Goal: Task Accomplishment & Management: Manage account settings

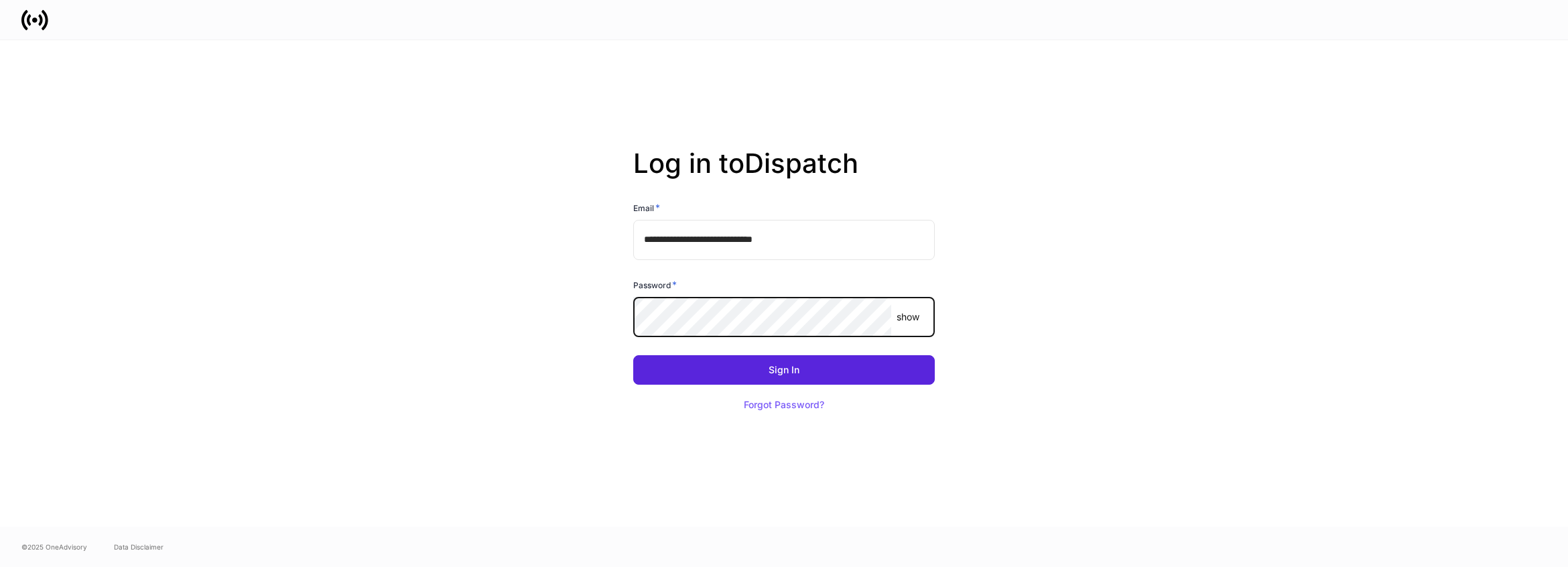
click at [0, 567] on com-1password-button at bounding box center [0, 567] width 0 height 0
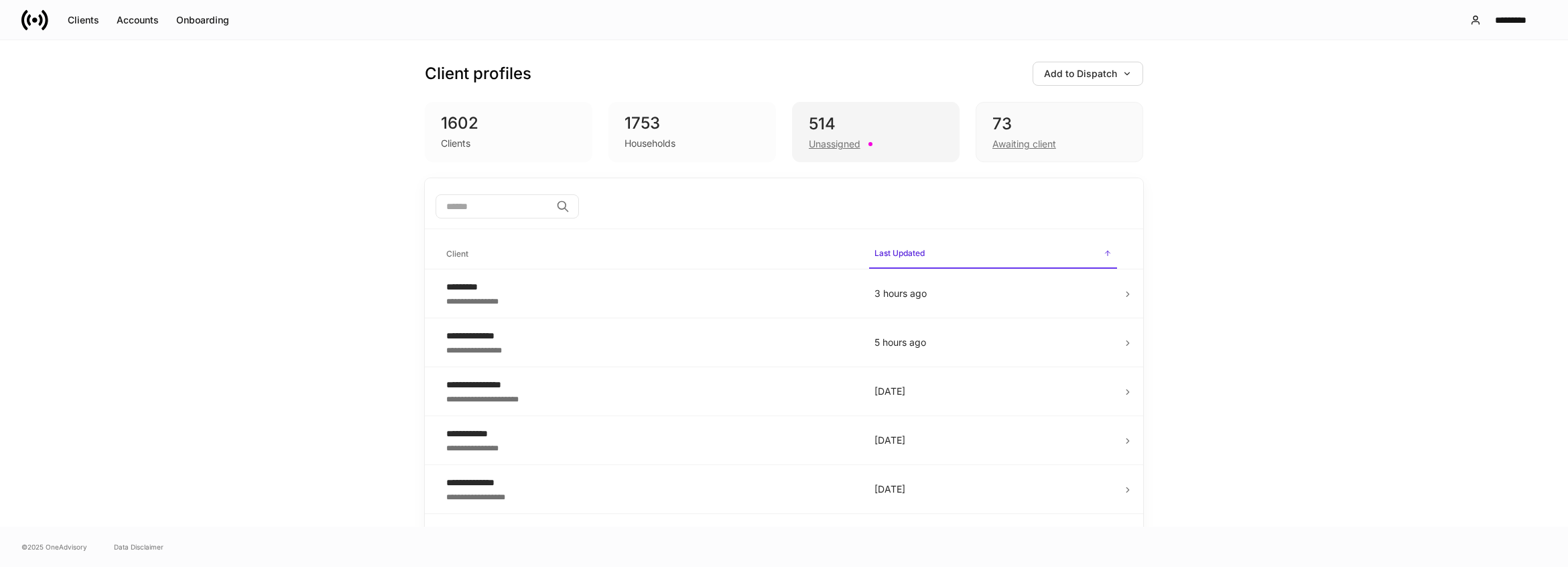
click at [914, 119] on div "514" at bounding box center [876, 124] width 134 height 21
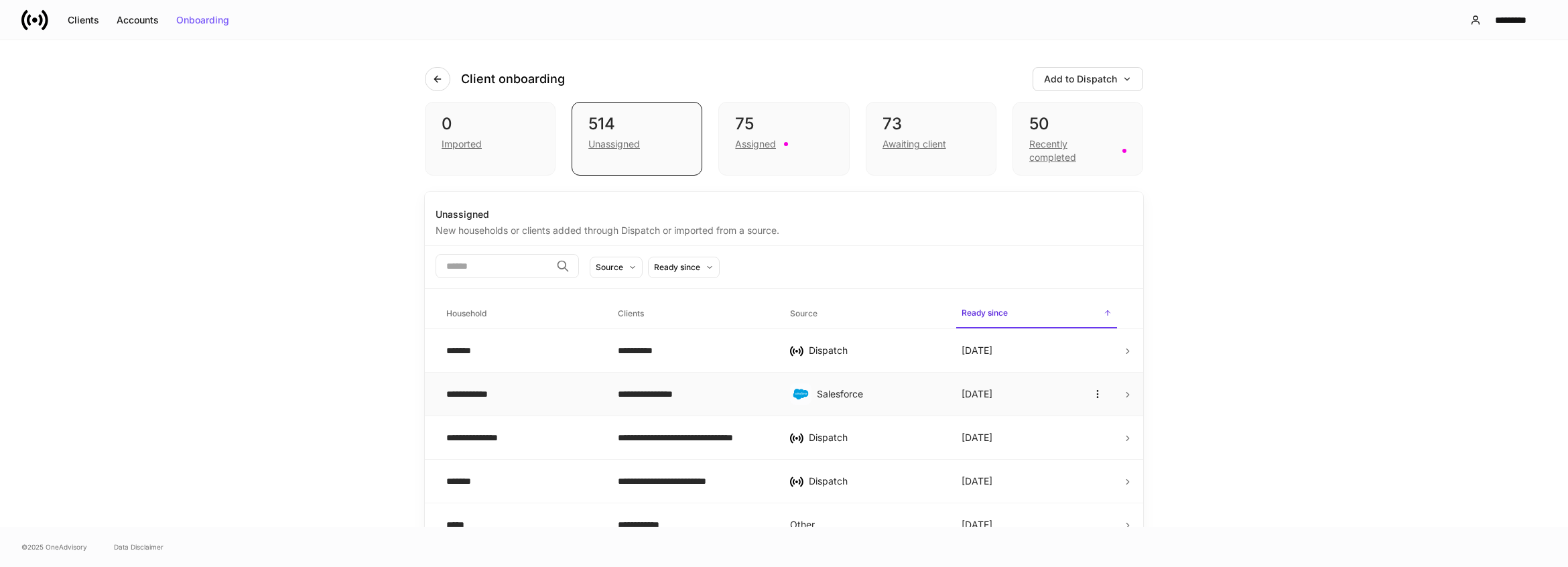
click at [631, 401] on td "**********" at bounding box center [692, 394] width 171 height 43
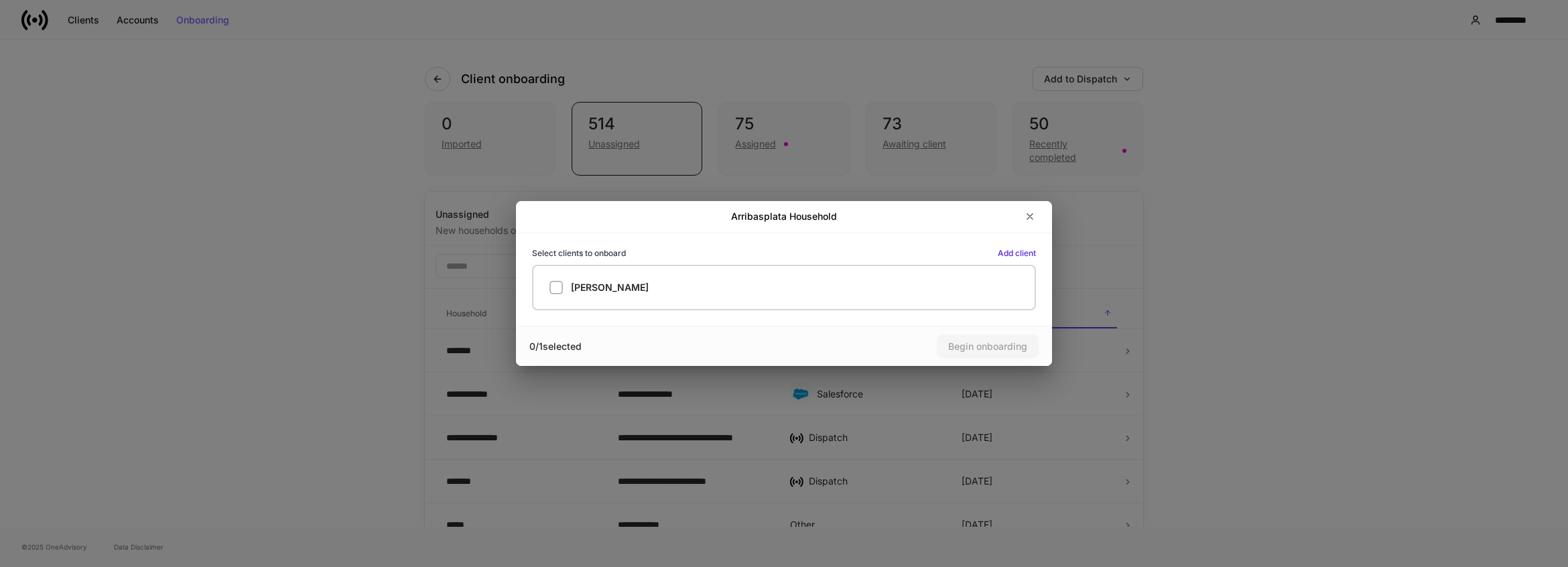
drag, startPoint x: 783, startPoint y: 318, endPoint x: 784, endPoint y: 310, distance: 8.1
click at [783, 317] on div "Select clients to onboard Add client [PERSON_NAME]" at bounding box center [784, 279] width 536 height 92
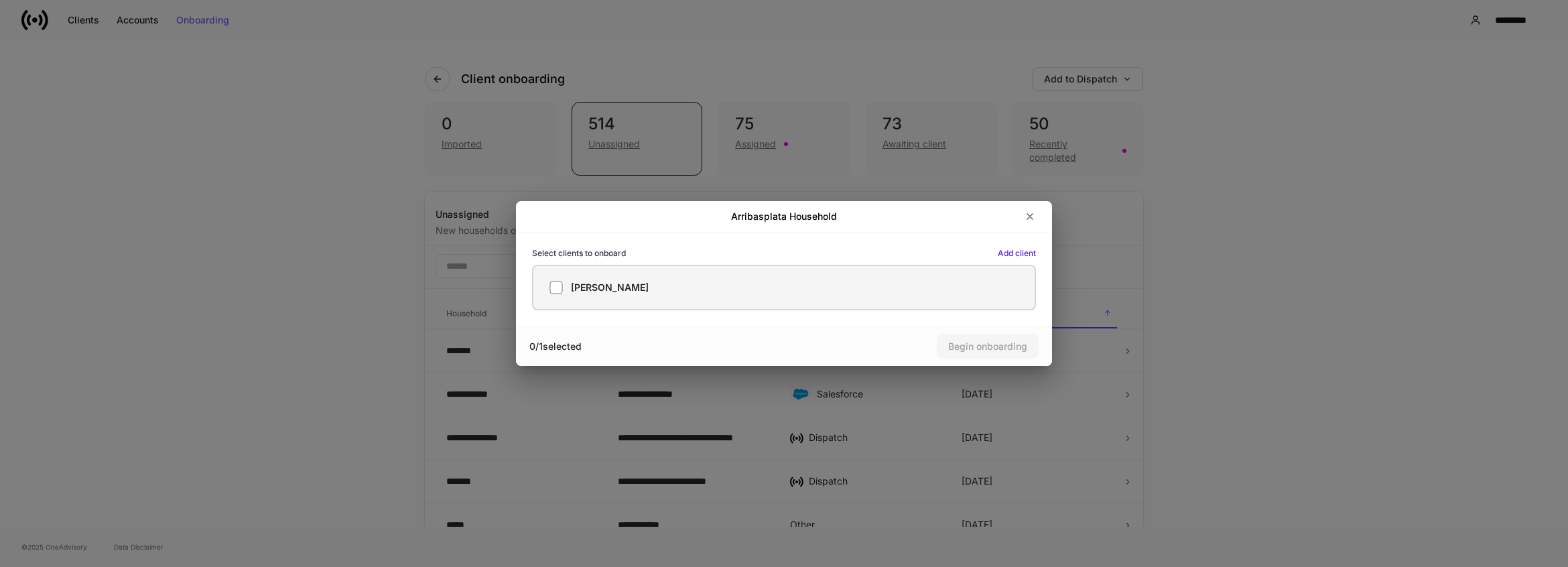
click at [784, 284] on div "[PERSON_NAME]" at bounding box center [784, 288] width 469 height 14
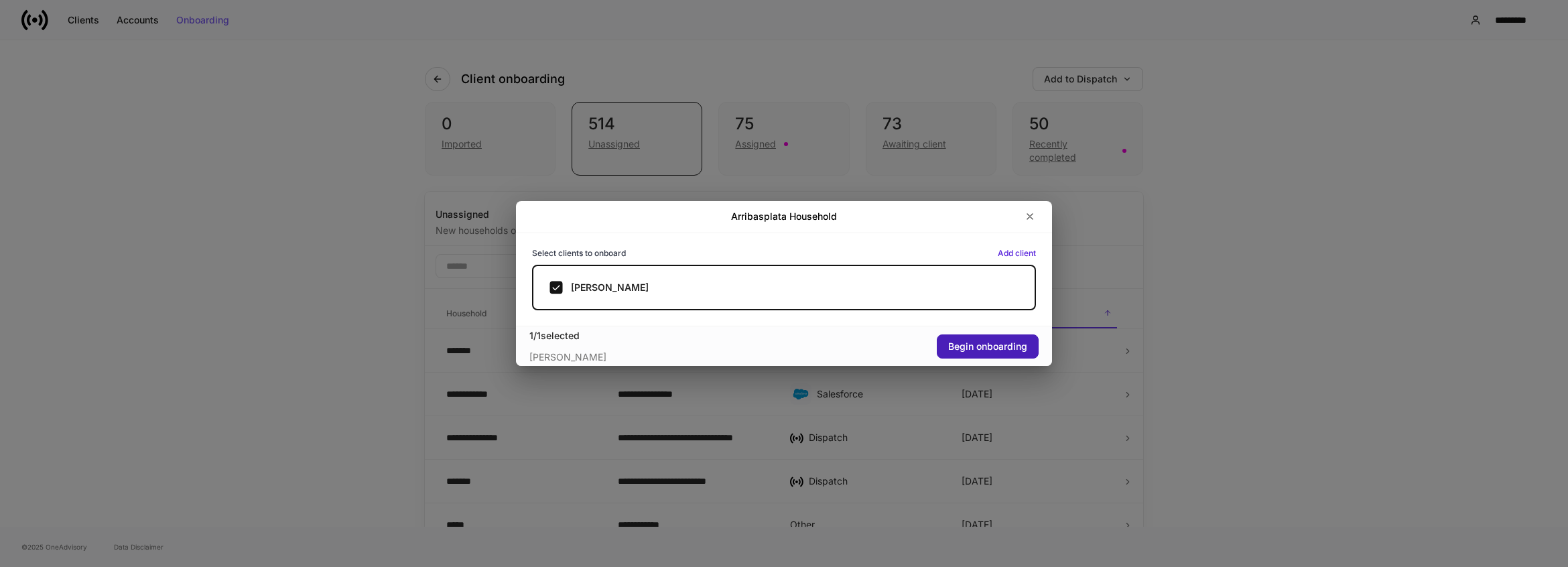
click at [1014, 349] on div "Begin onboarding" at bounding box center [988, 347] width 79 height 9
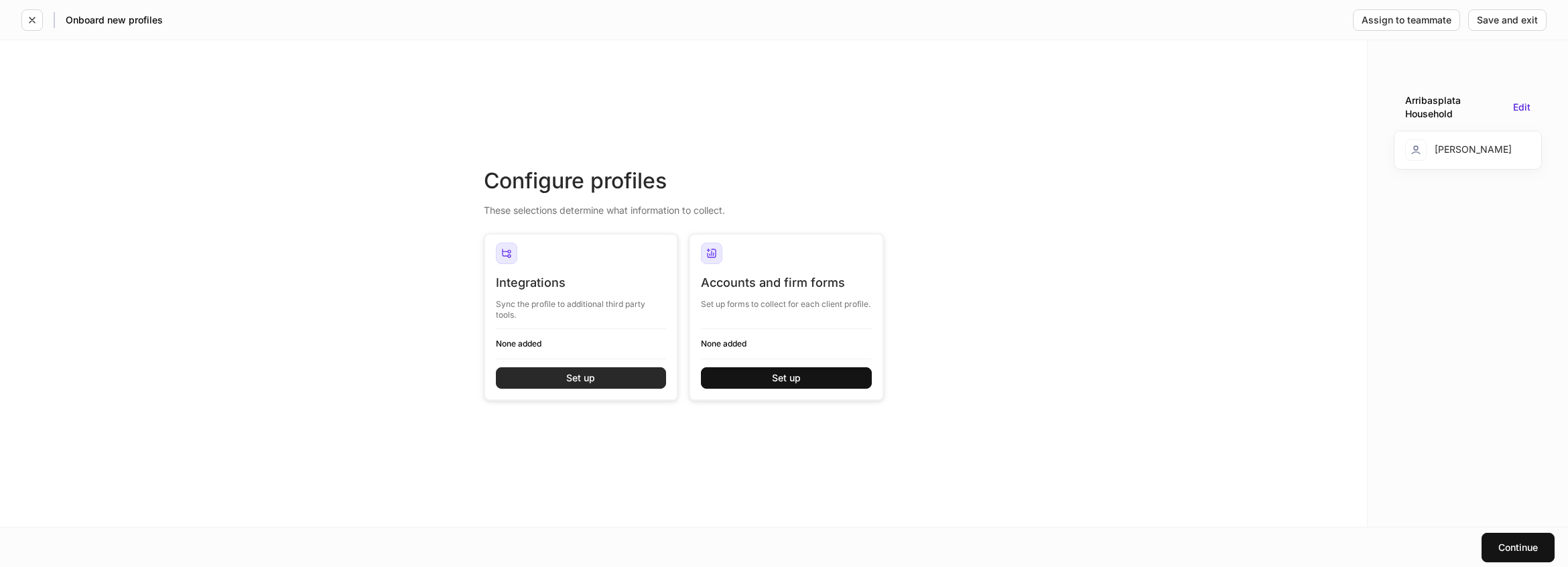
click at [556, 380] on button "Set up" at bounding box center [581, 378] width 171 height 21
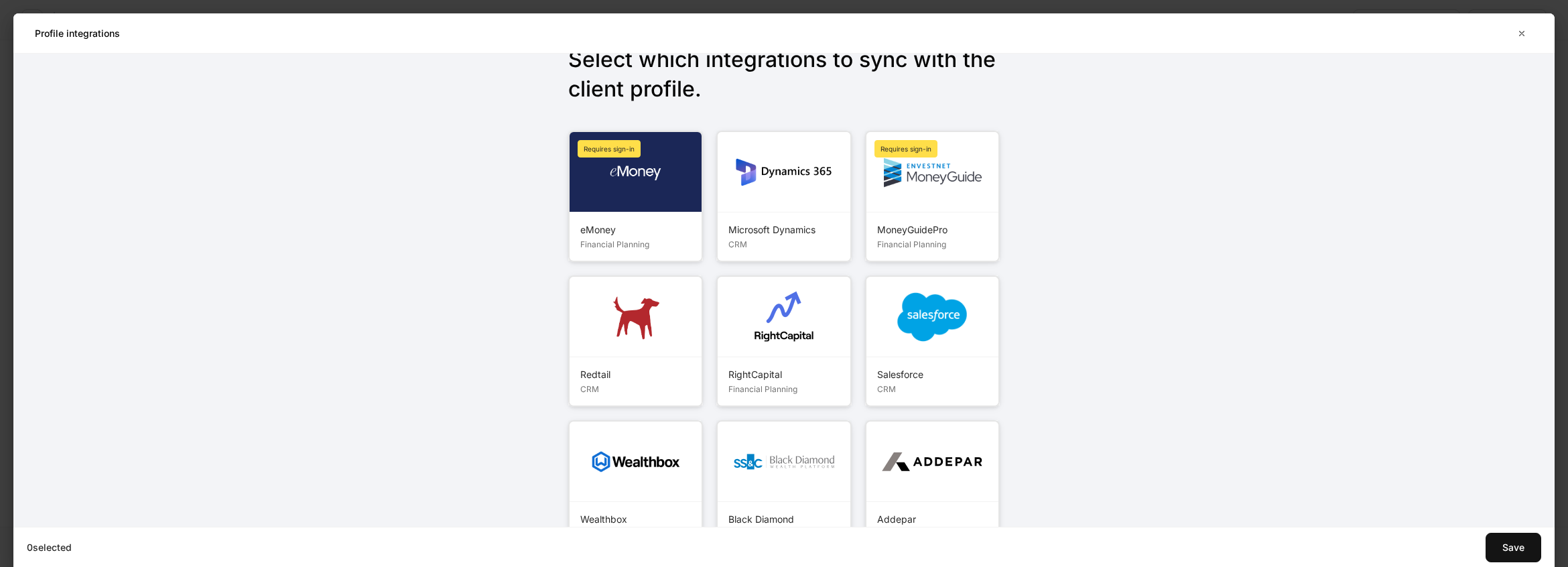
scroll to position [98, 0]
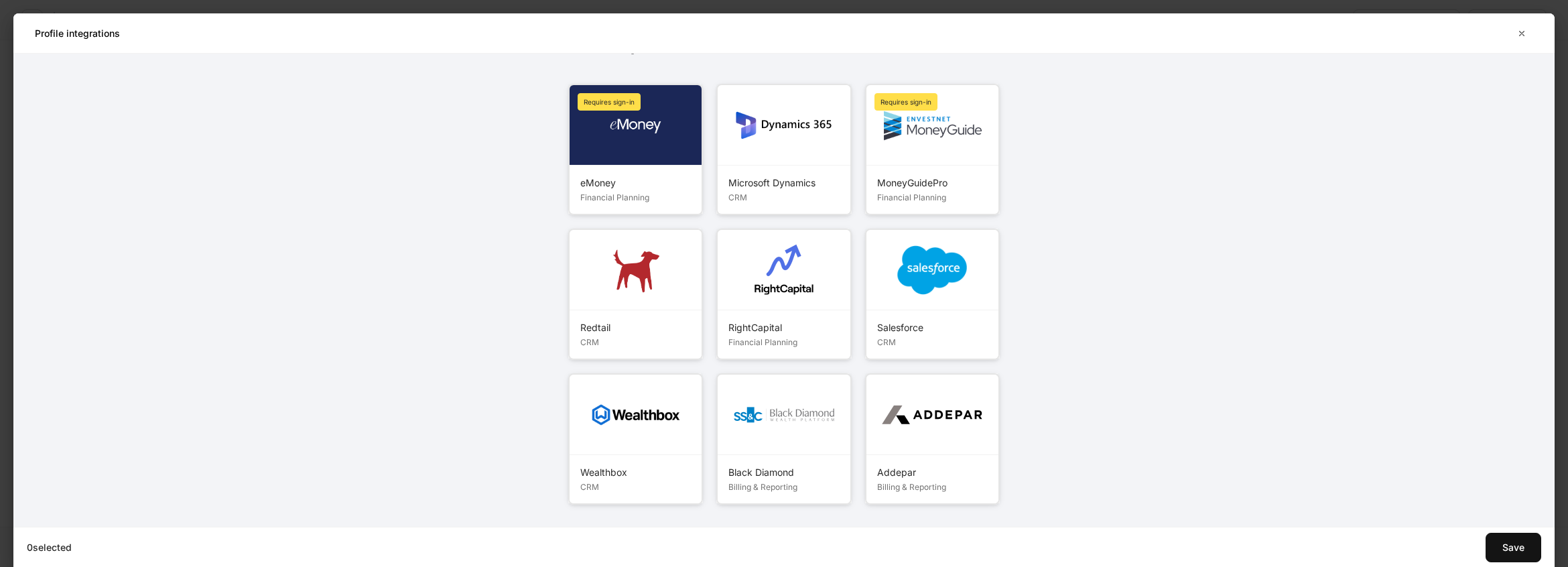
click at [682, 290] on div at bounding box center [635, 271] width 132 height 81
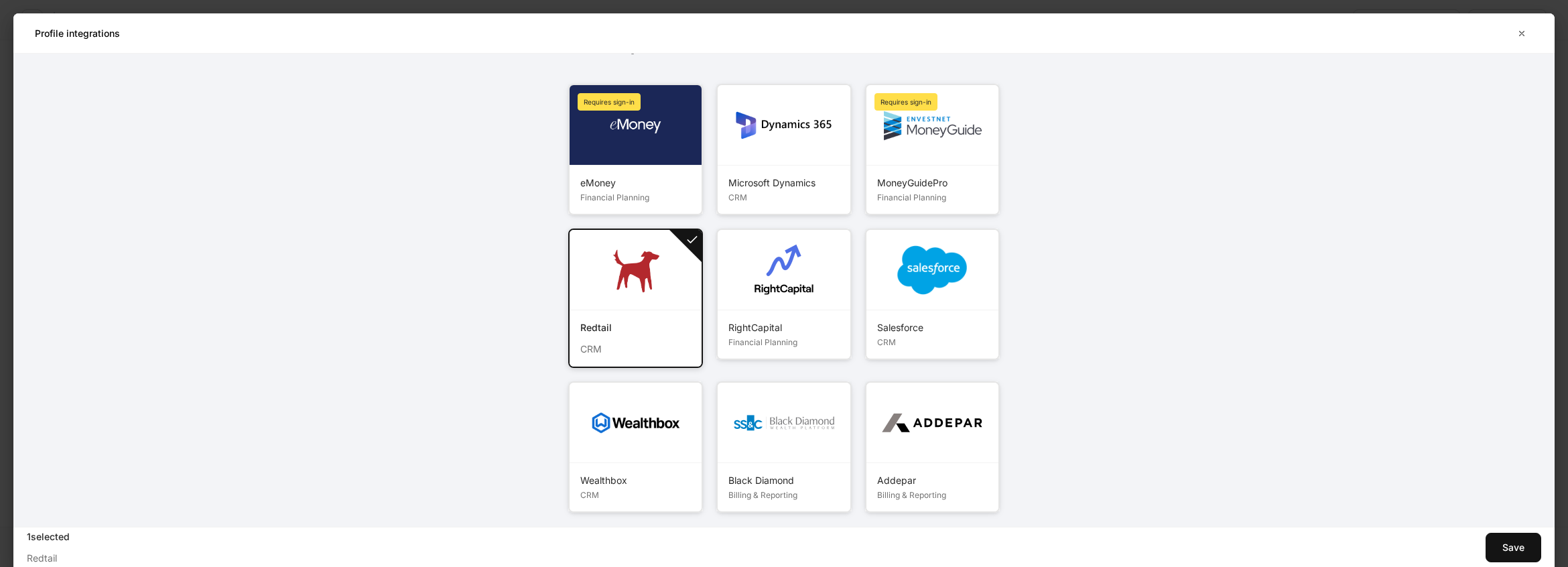
drag, startPoint x: 762, startPoint y: 277, endPoint x: 758, endPoint y: 287, distance: 10.8
click at [762, 277] on img at bounding box center [784, 270] width 59 height 59
click at [774, 444] on div at bounding box center [783, 423] width 132 height 81
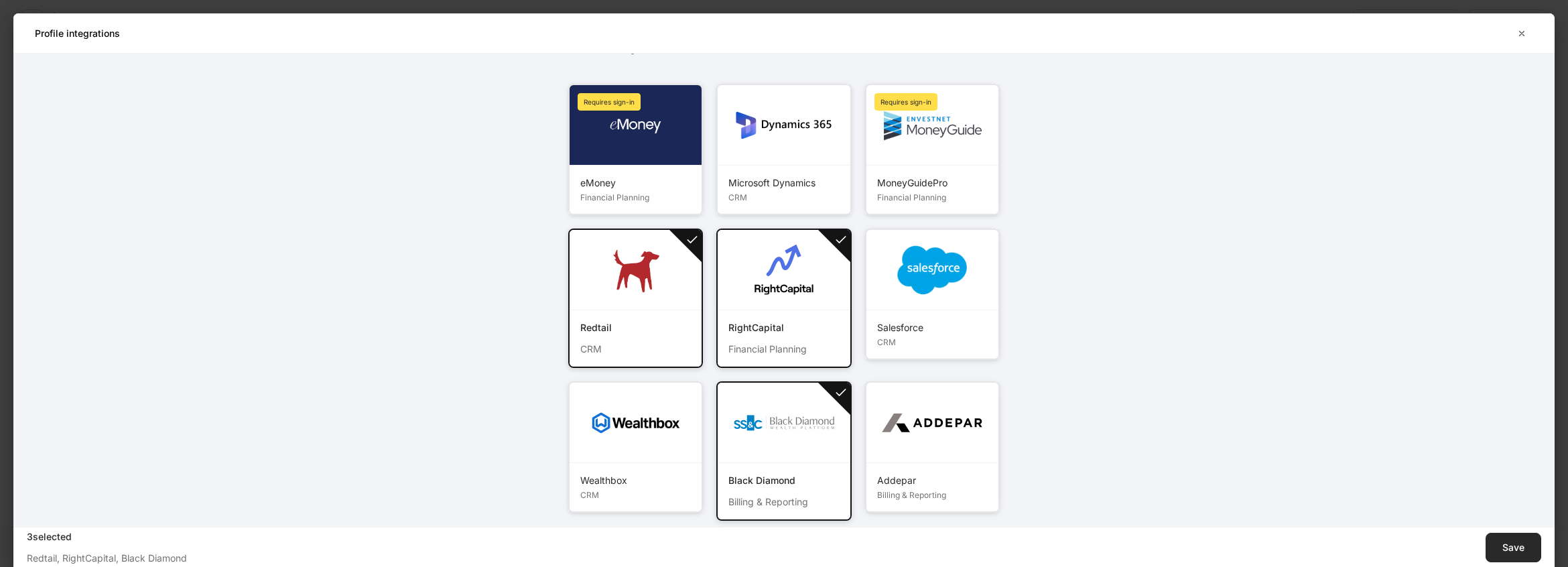
drag, startPoint x: 1509, startPoint y: 545, endPoint x: 889, endPoint y: 342, distance: 652.4
click at [1509, 545] on div "Save" at bounding box center [1513, 548] width 22 height 9
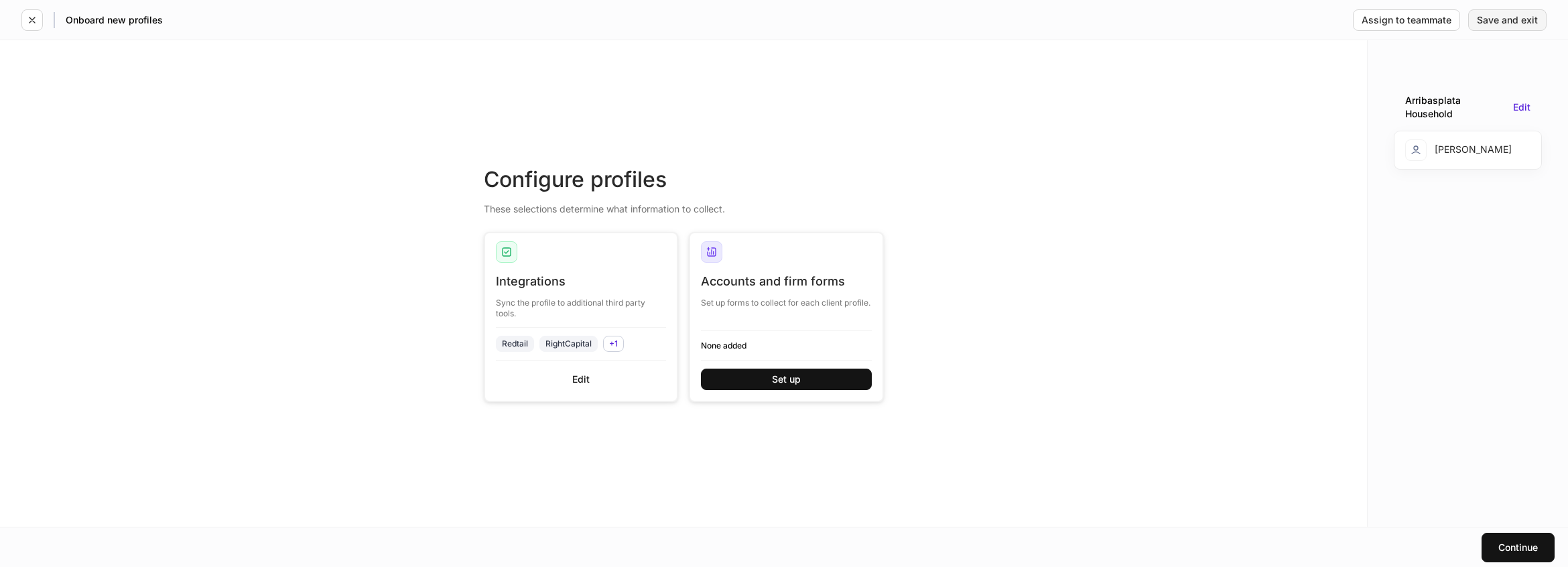
click at [1522, 25] on button "Save and exit" at bounding box center [1507, 20] width 78 height 21
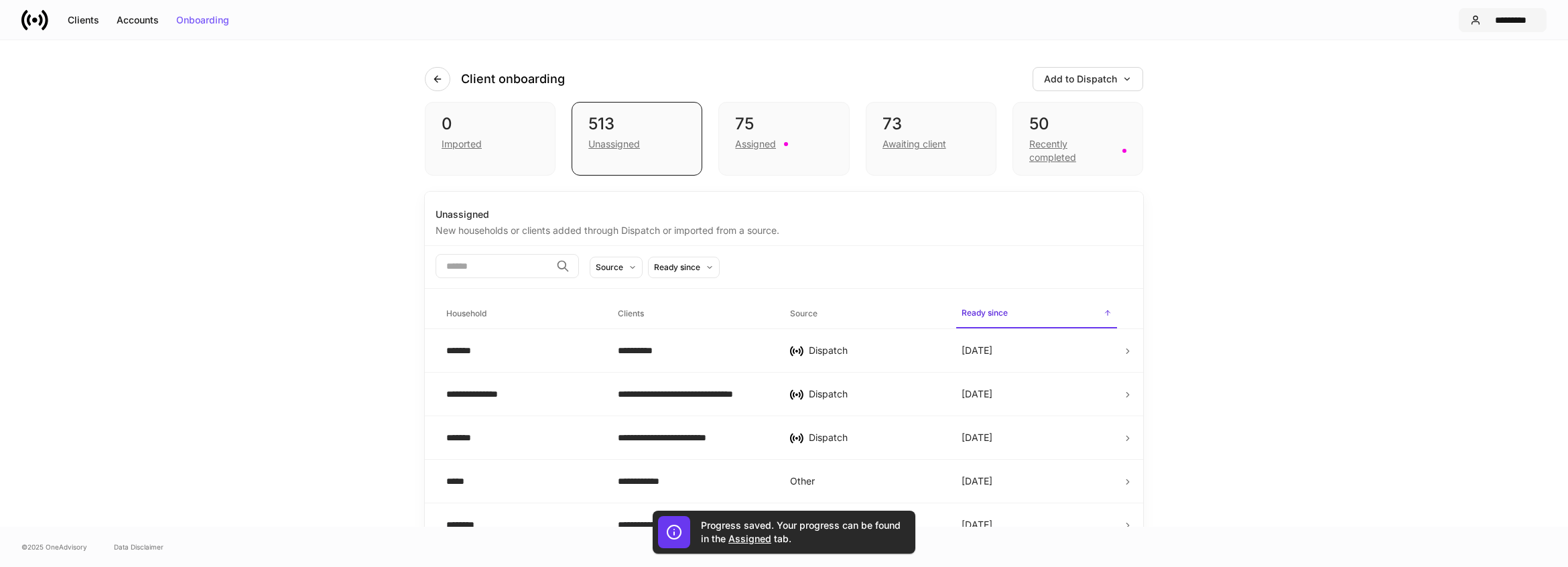
click at [1539, 20] on button "*********" at bounding box center [1503, 21] width 88 height 24
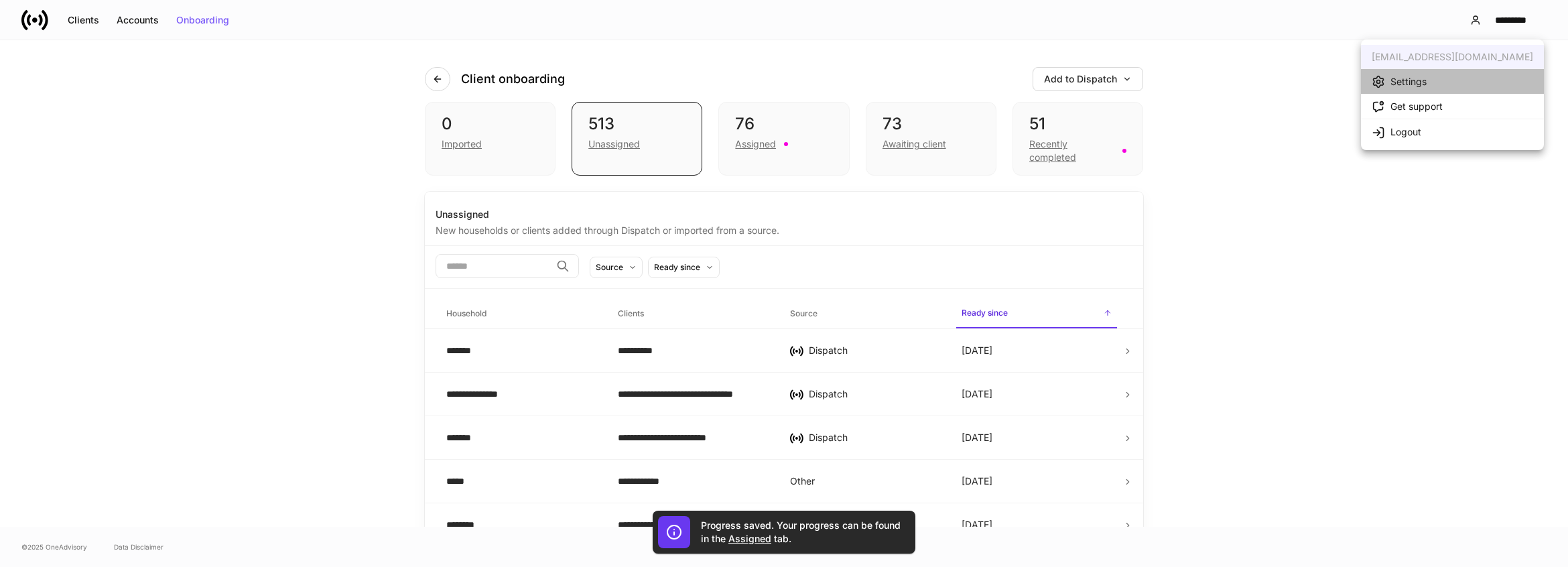
click at [1454, 79] on li "Settings" at bounding box center [1452, 82] width 183 height 25
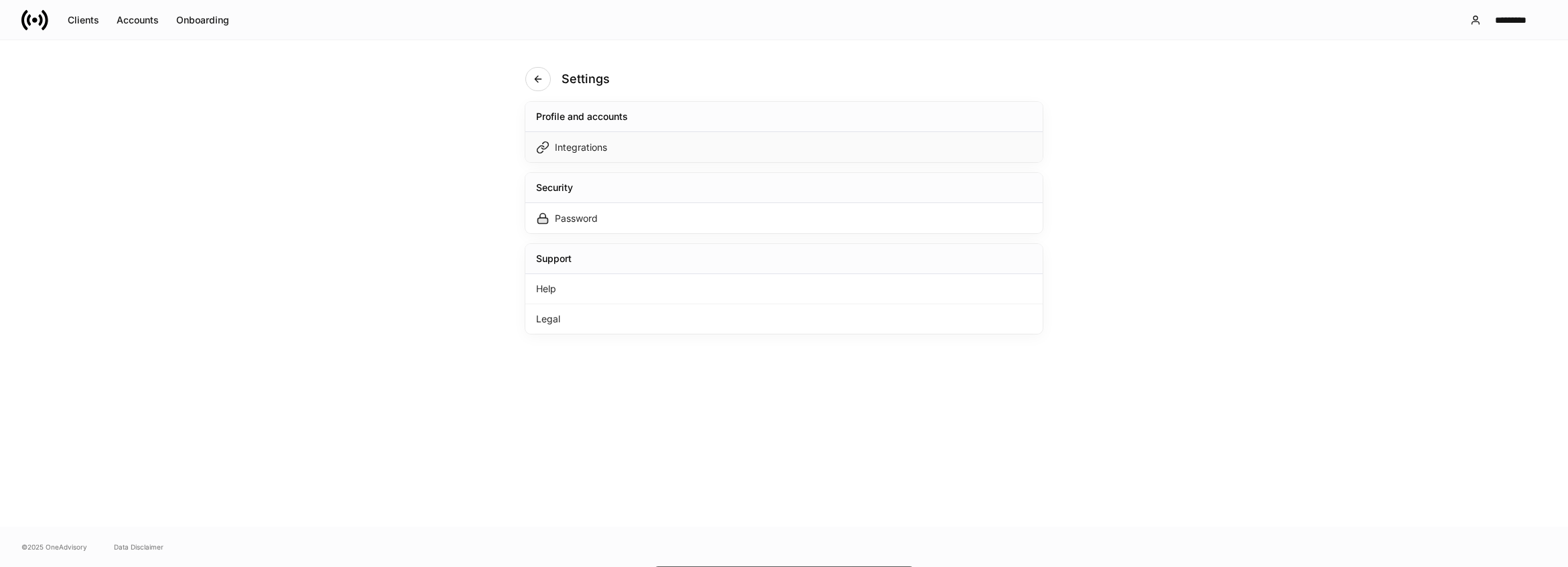
click at [576, 149] on div "Integrations" at bounding box center [581, 148] width 53 height 14
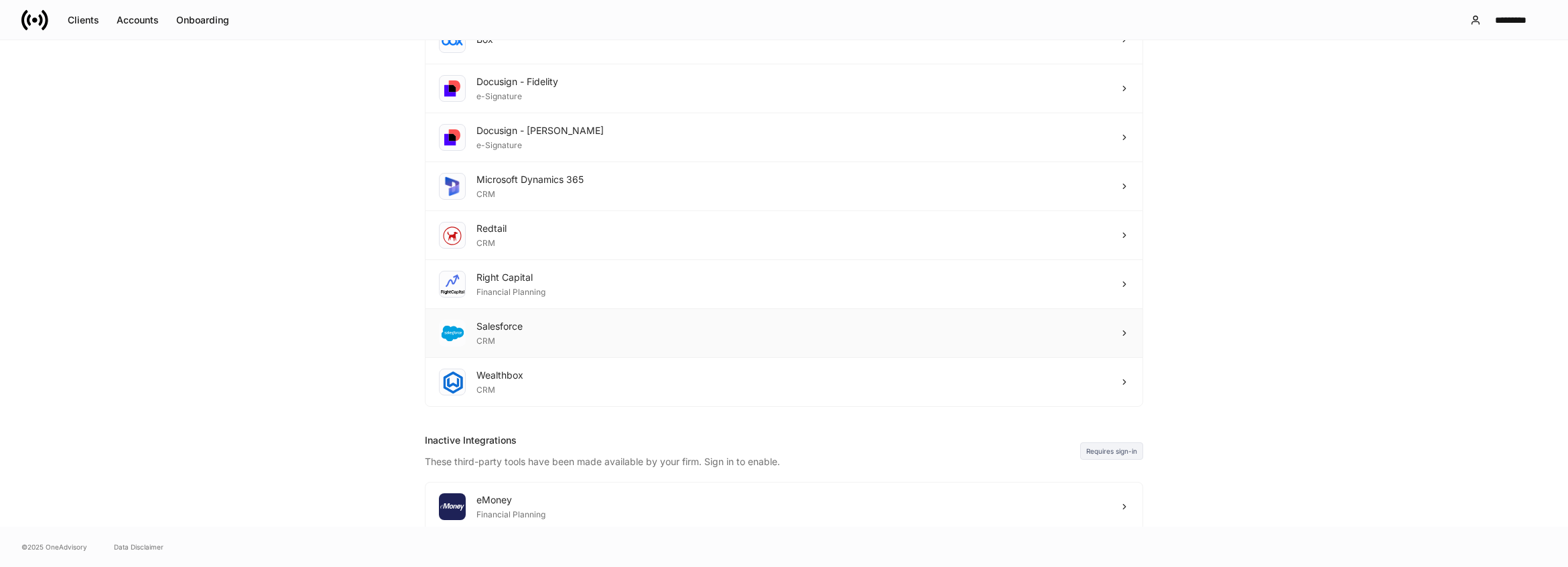
scroll to position [282, 0]
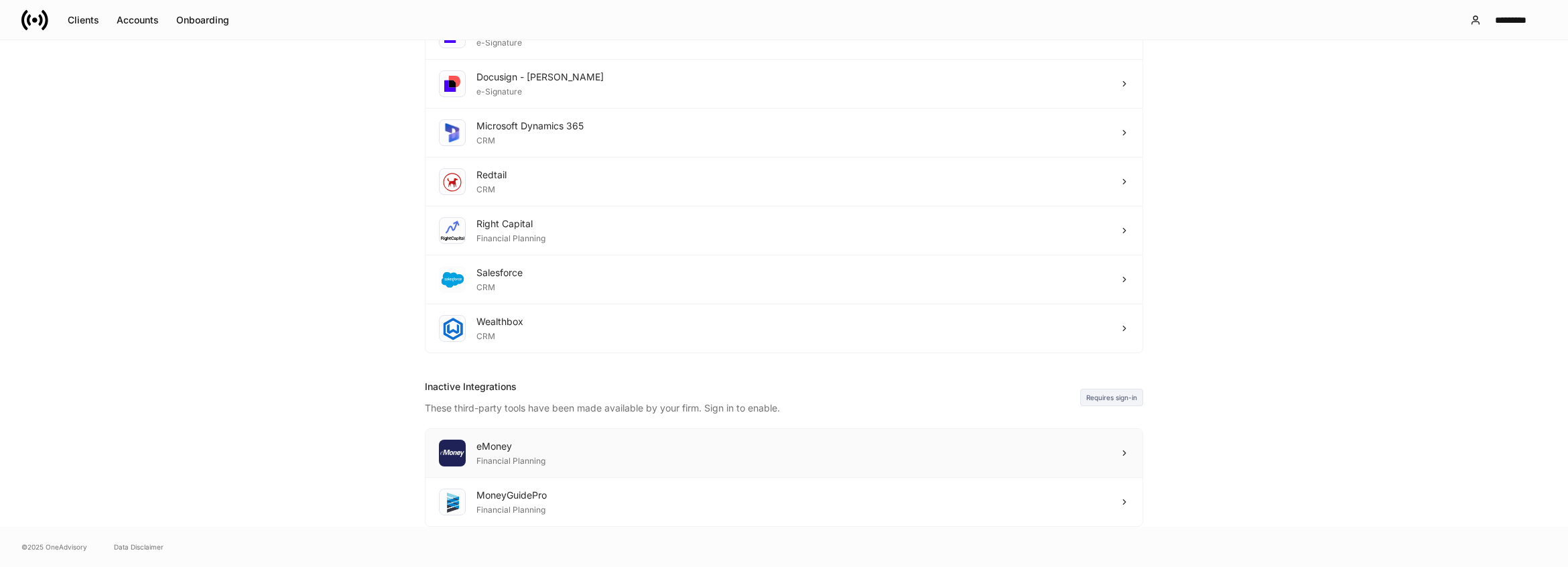
click at [473, 452] on div "eMoney Financial Planning" at bounding box center [492, 453] width 107 height 27
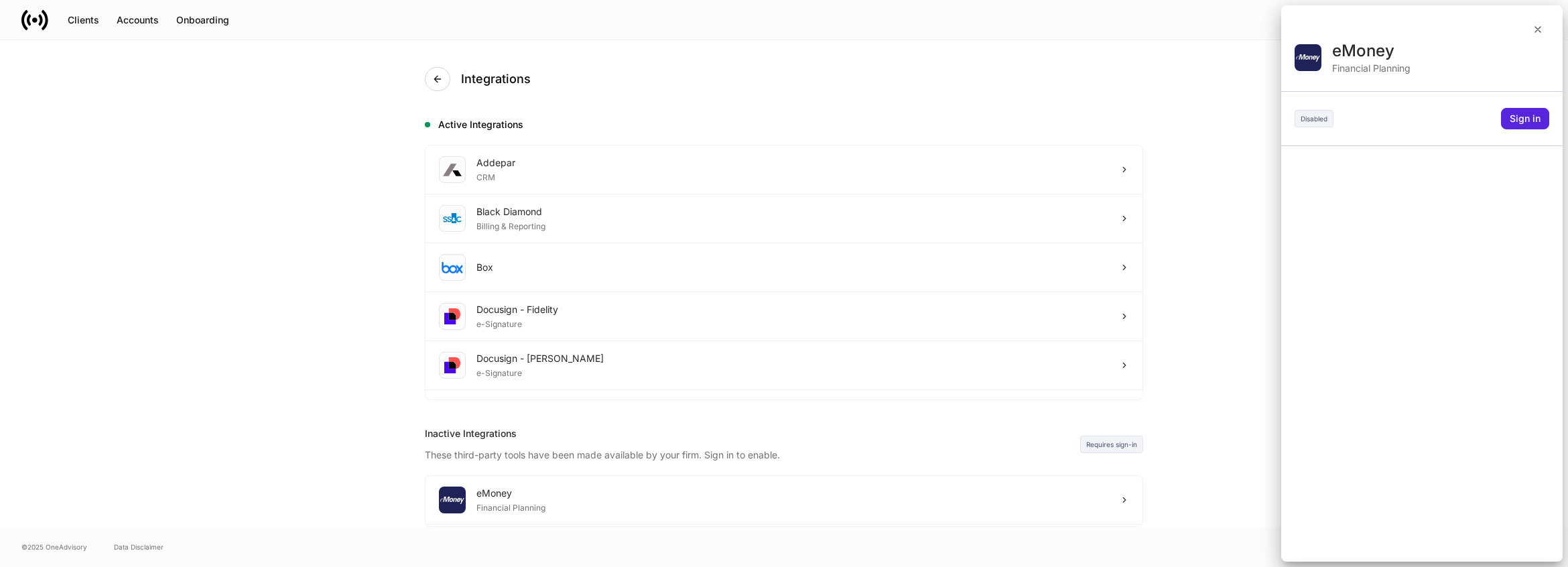
scroll to position [0, 0]
click at [1533, 129] on button "Sign in" at bounding box center [1525, 119] width 48 height 21
click at [1533, 120] on div "Sign in" at bounding box center [1525, 119] width 30 height 9
click at [1520, 127] on button "Sign in" at bounding box center [1525, 119] width 48 height 21
click at [1538, 37] on button "button" at bounding box center [1538, 30] width 23 height 21
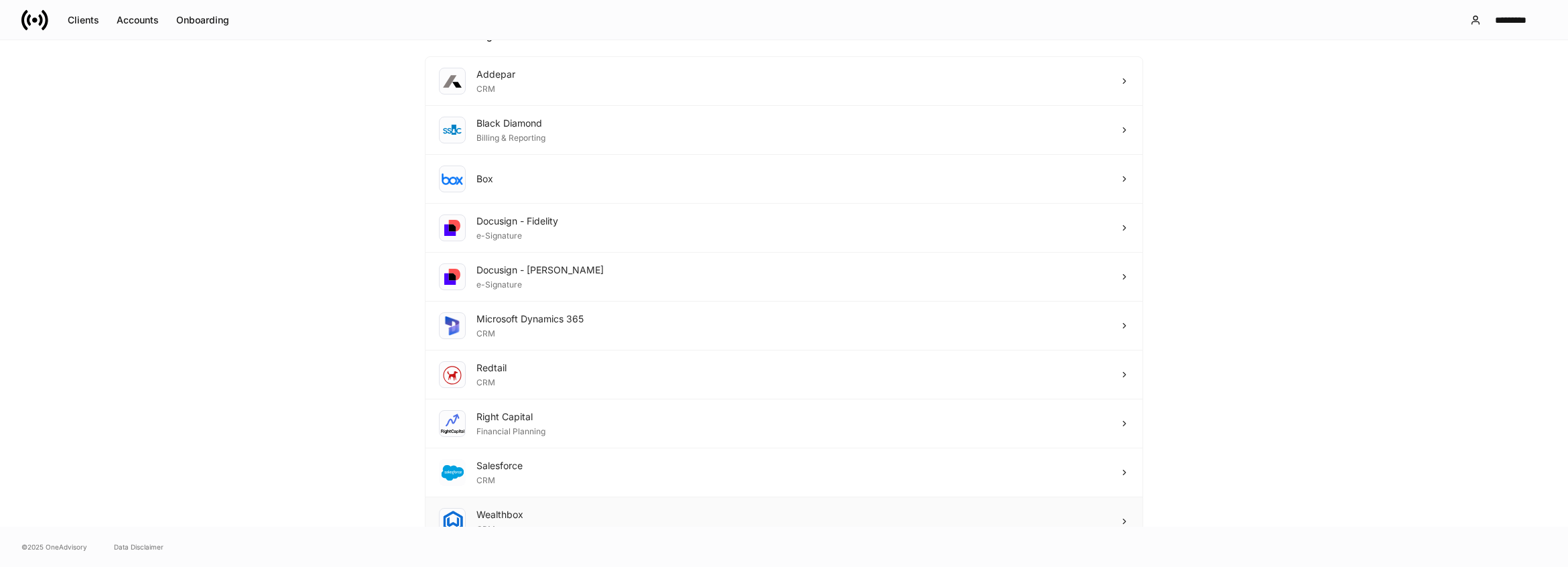
scroll to position [22, 0]
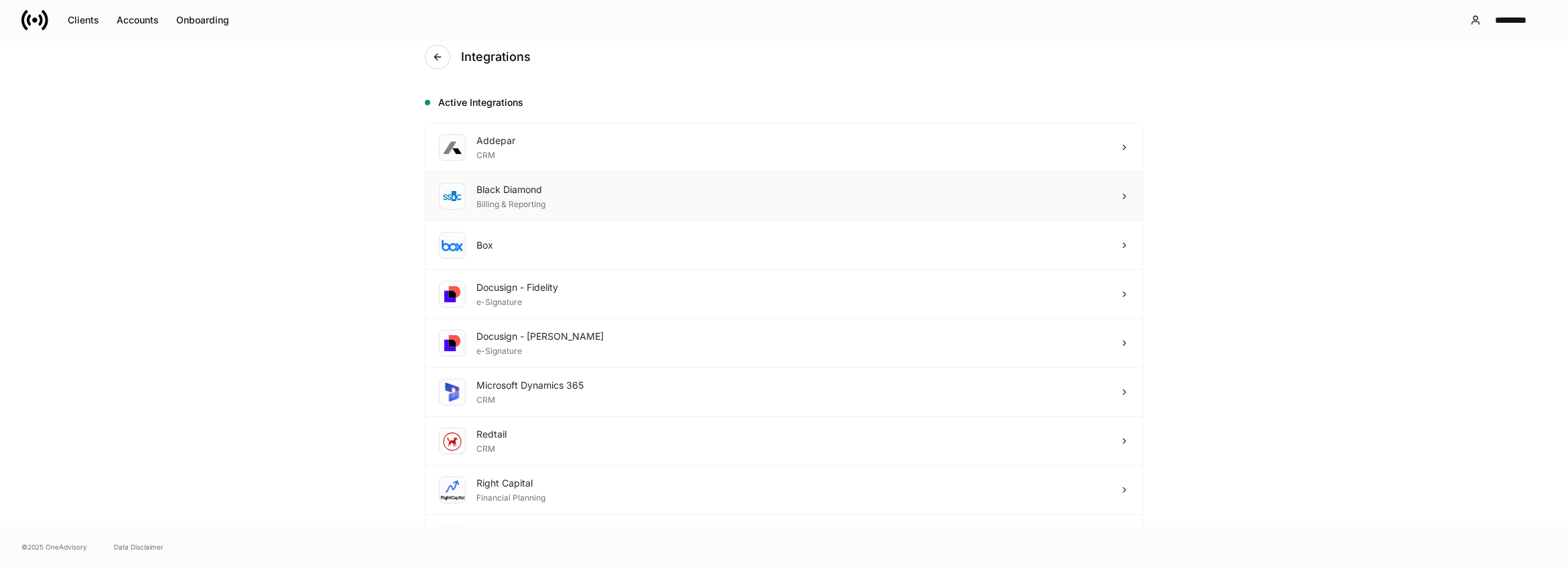
click at [662, 206] on div "Black Diamond Billing & Reporting" at bounding box center [784, 197] width 717 height 49
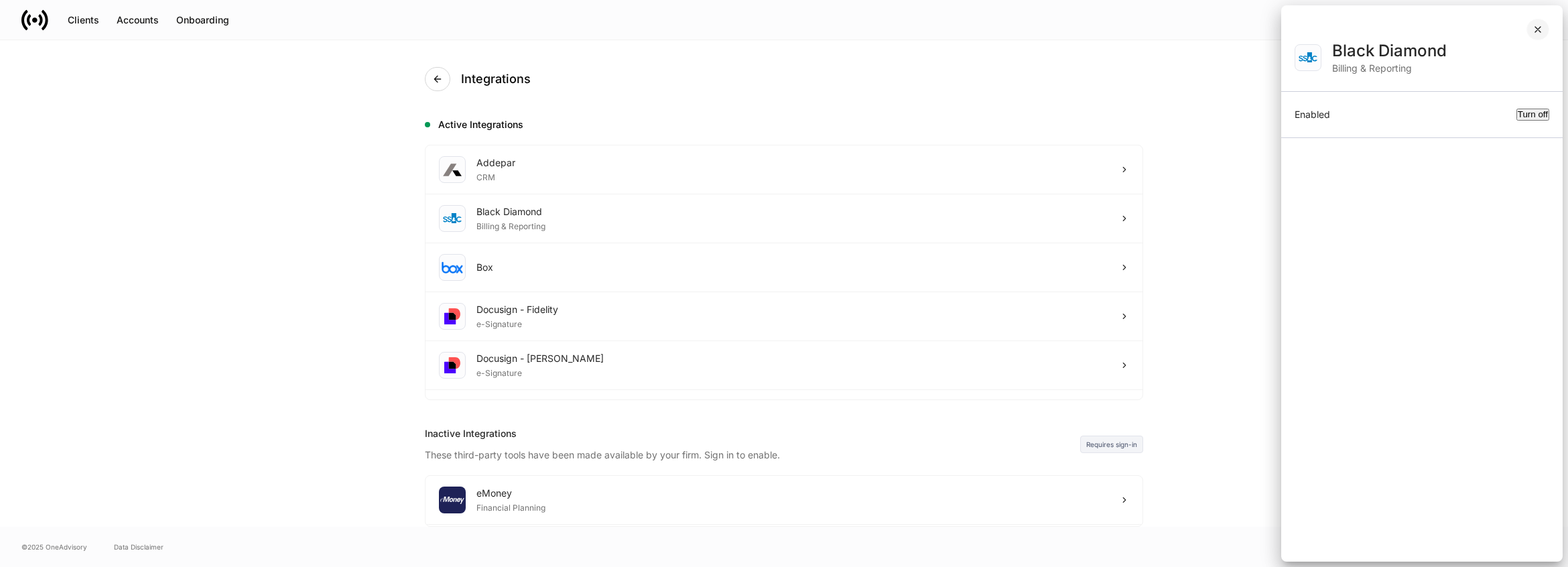
click at [1539, 30] on icon "button" at bounding box center [1538, 29] width 5 height 5
